Goal: Transaction & Acquisition: Purchase product/service

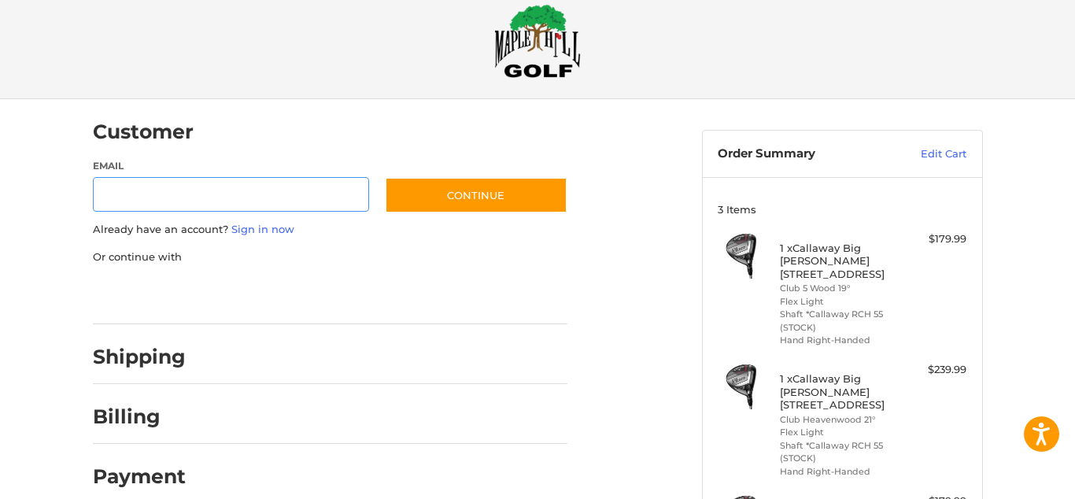
scroll to position [359, 0]
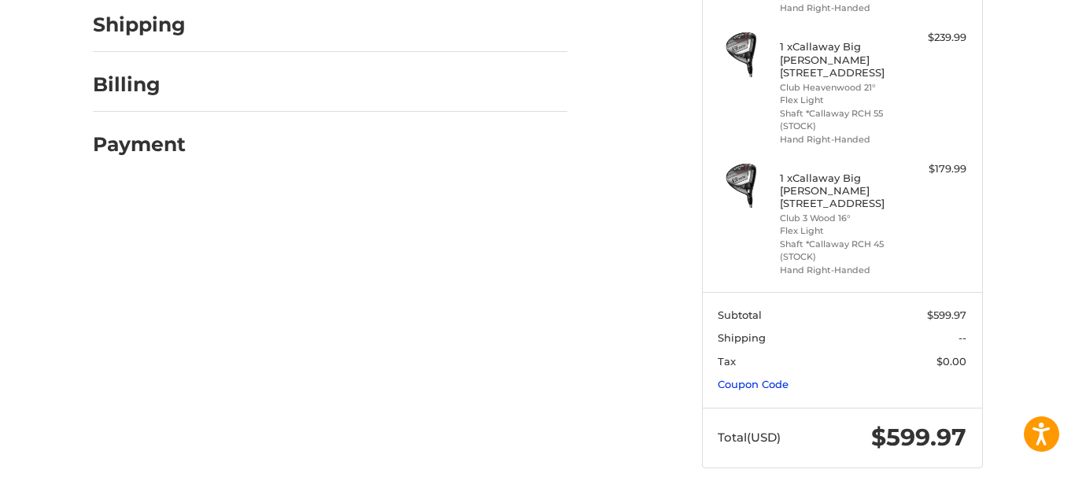
click at [776, 380] on link "Coupon Code" at bounding box center [753, 384] width 71 height 13
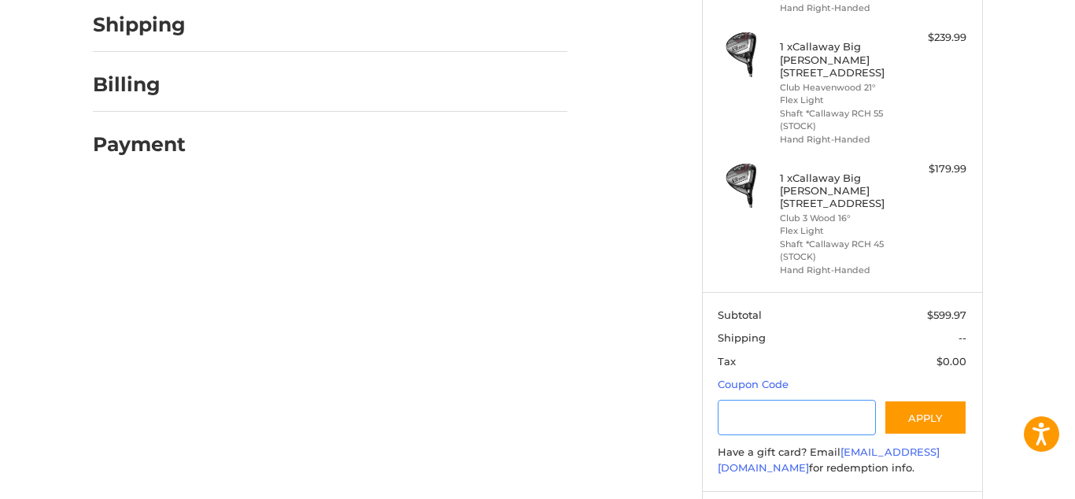
click at [752, 423] on input "Gift Certificate or Coupon Code" at bounding box center [797, 417] width 158 height 35
type input "*********"
click at [944, 417] on button "Apply" at bounding box center [925, 417] width 83 height 35
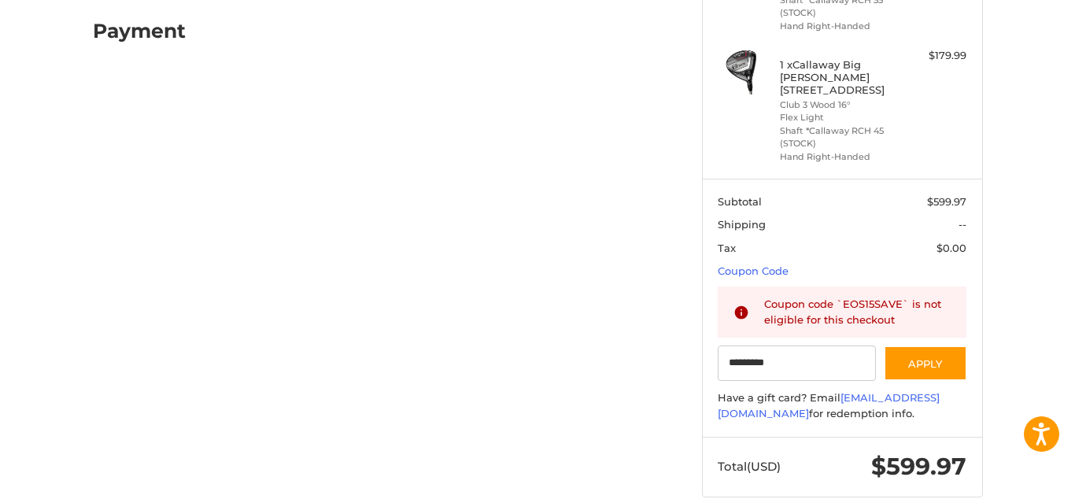
scroll to position [0, 0]
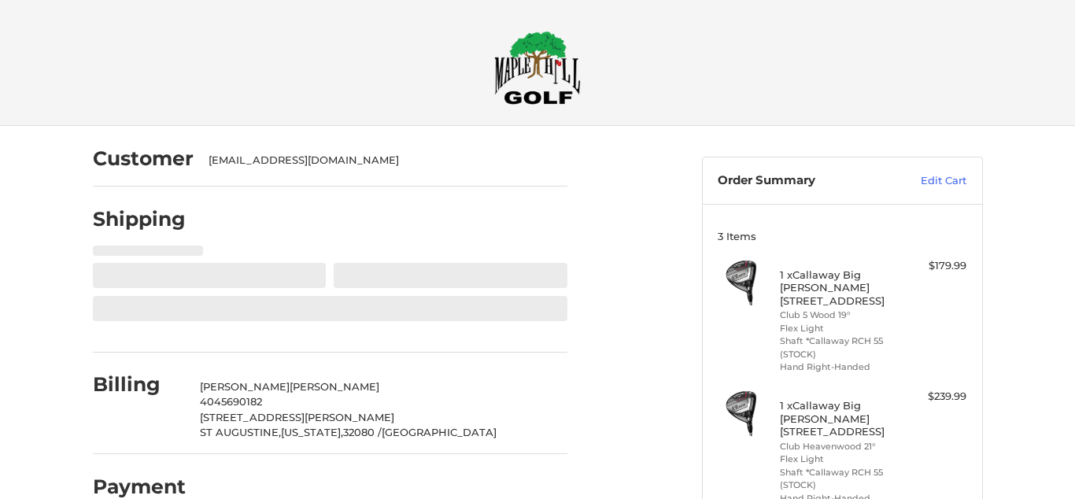
select select "**"
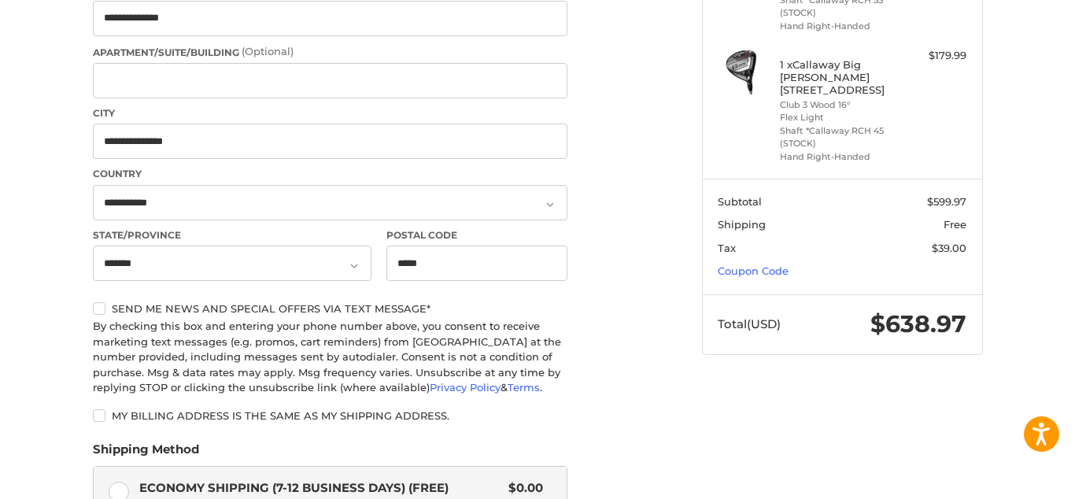
scroll to position [836, 0]
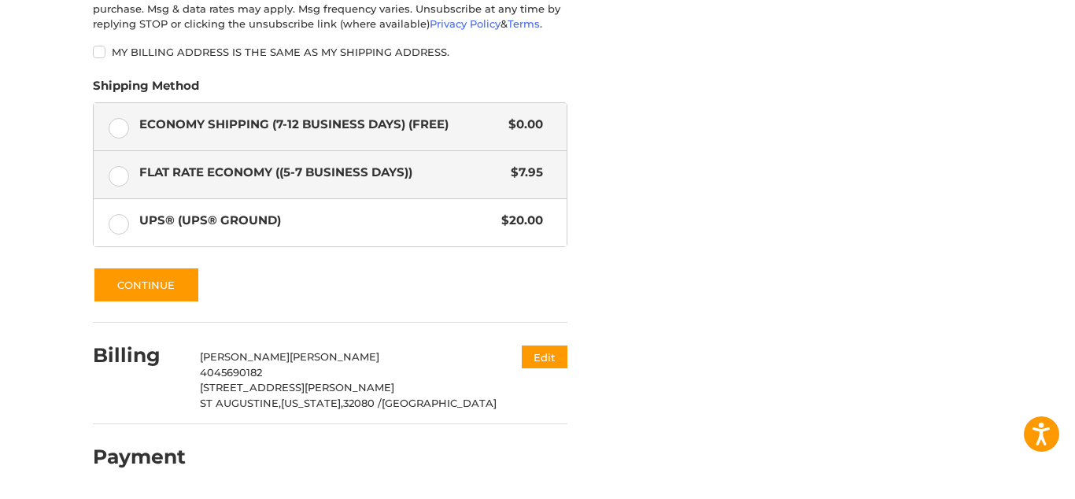
click at [123, 179] on label "Flat Rate Economy ((5-7 Business Days)) $7.95" at bounding box center [330, 174] width 473 height 47
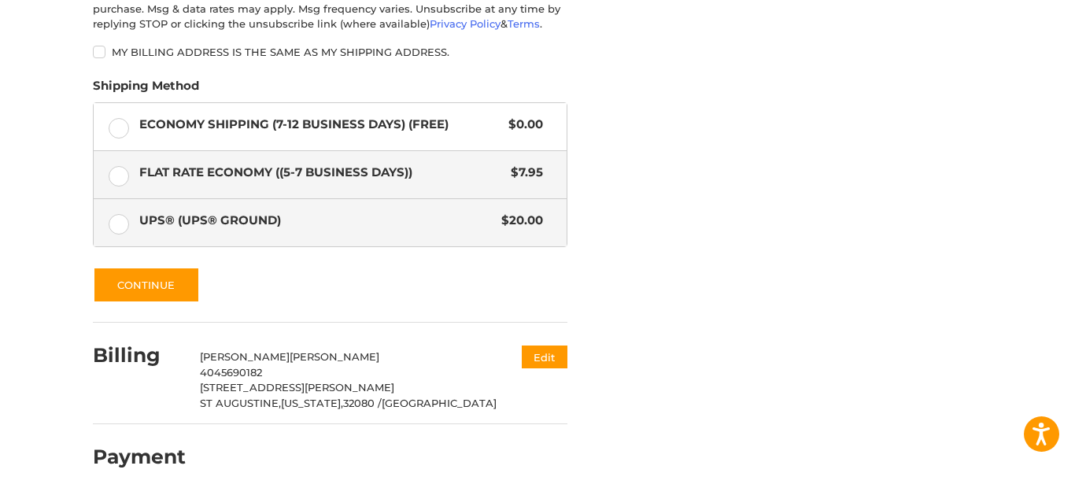
click at [116, 227] on label "UPS® (UPS® Ground) $20.00" at bounding box center [330, 222] width 473 height 47
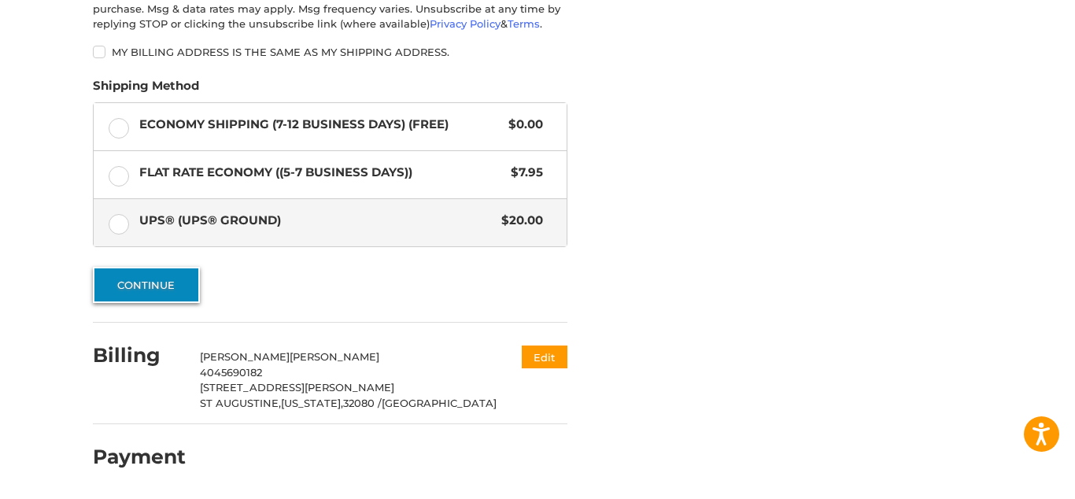
click at [164, 284] on button "Continue" at bounding box center [146, 285] width 107 height 36
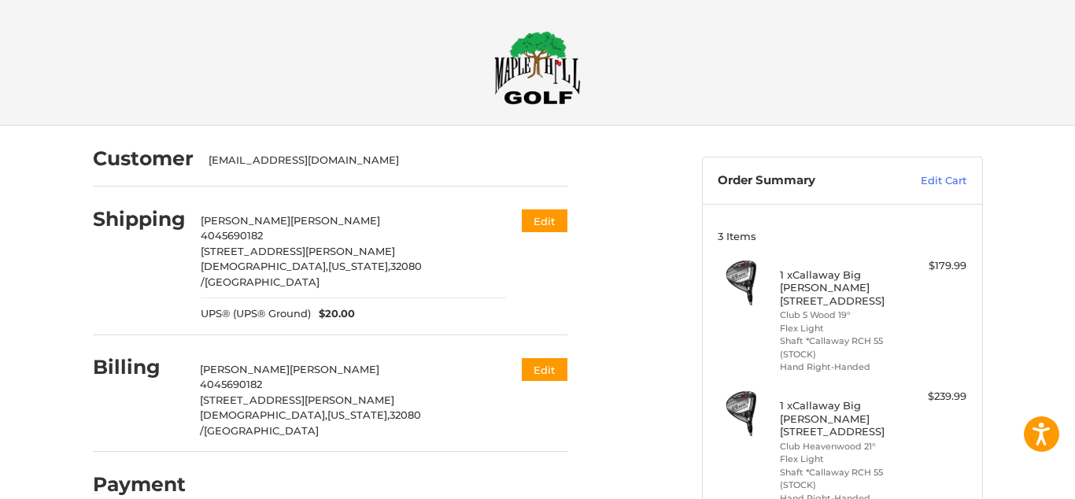
scroll to position [359, 0]
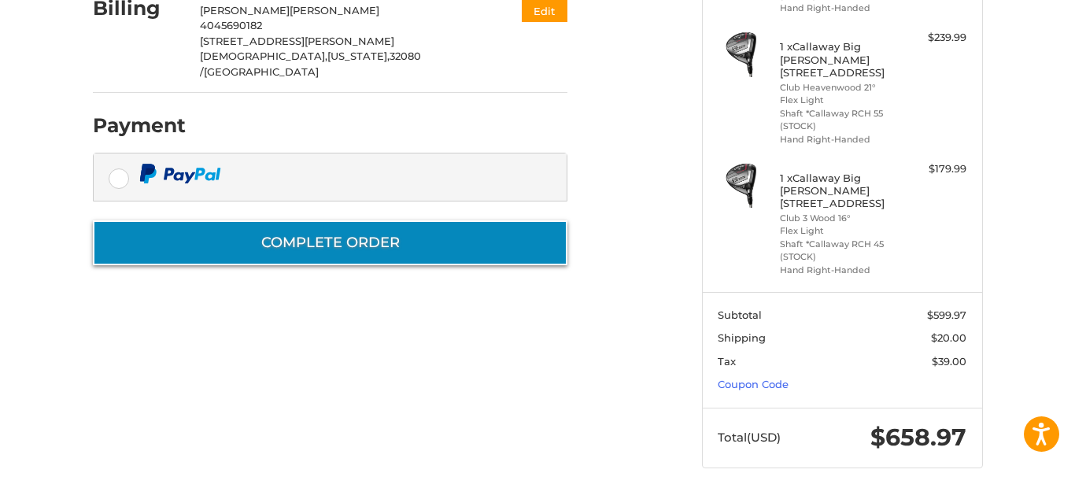
click at [492, 220] on button "Complete order" at bounding box center [330, 242] width 474 height 45
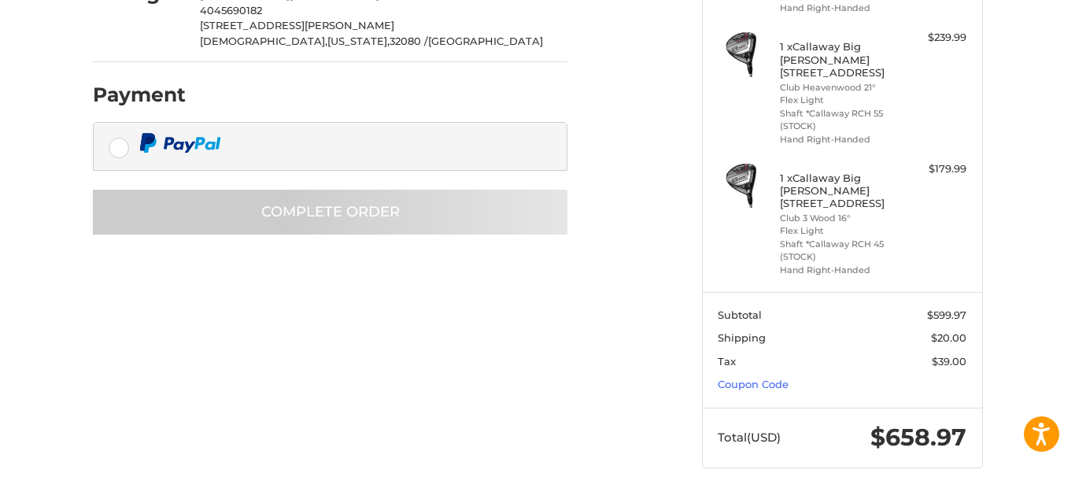
scroll to position [65, 0]
